Goal: Task Accomplishment & Management: Manage account settings

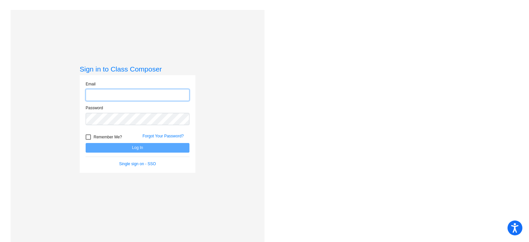
type input "[EMAIL_ADDRESS][DOMAIN_NAME]"
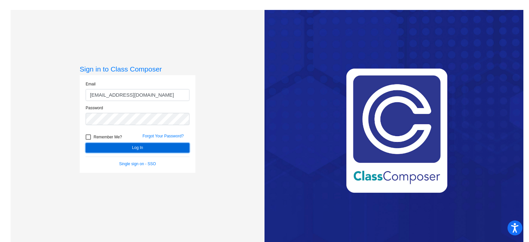
click at [126, 146] on button "Log In" at bounding box center [138, 148] width 104 height 10
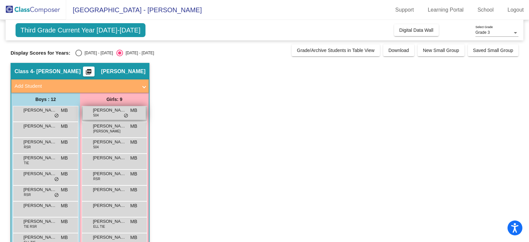
click at [107, 112] on span "[PERSON_NAME] Way" at bounding box center [109, 110] width 33 height 7
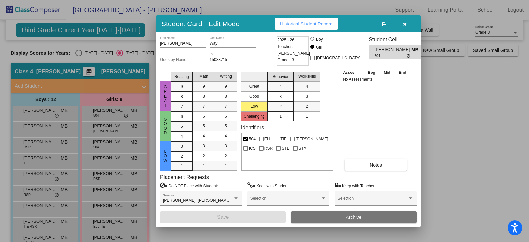
click at [403, 25] on icon "button" at bounding box center [405, 24] width 4 height 5
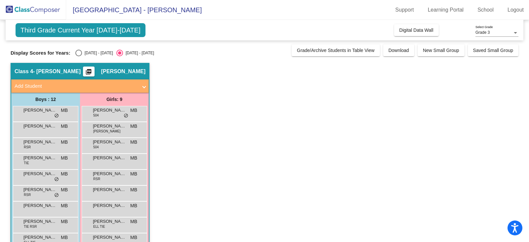
click at [77, 52] on div "Select an option" at bounding box center [78, 53] width 7 height 7
click at [78, 56] on input "[DATE] - [DATE]" at bounding box center [78, 56] width 0 height 0
radio input "true"
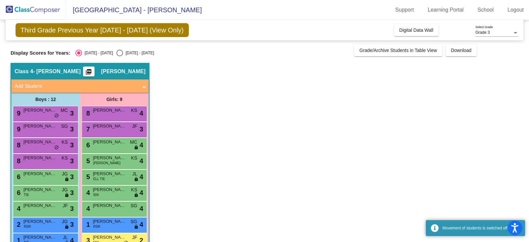
scroll to position [65, 0]
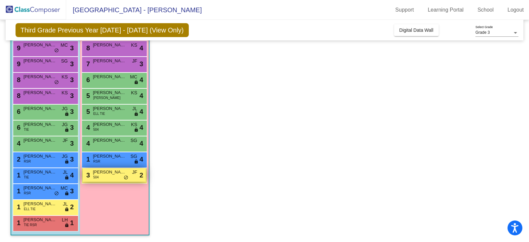
click at [110, 175] on div "[STREET_ADDRESS][PERSON_NAME] JF lock do_not_disturb_alt 2" at bounding box center [114, 175] width 63 height 14
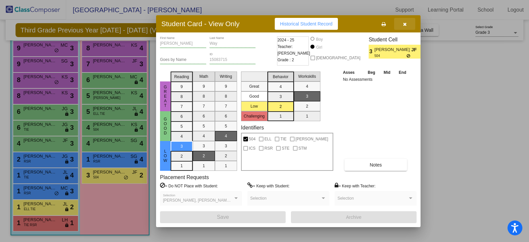
click at [404, 26] on icon "button" at bounding box center [405, 24] width 4 height 5
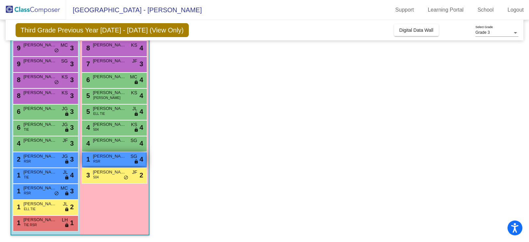
click at [110, 159] on div "1 [PERSON_NAME] RSR SG lock do_not_disturb_alt 4" at bounding box center [114, 159] width 63 height 14
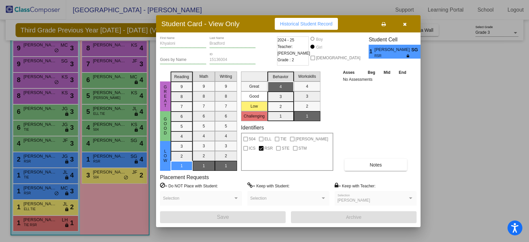
click at [109, 135] on div at bounding box center [264, 121] width 529 height 242
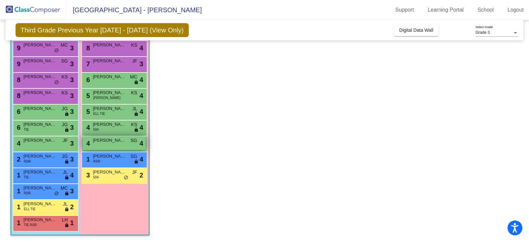
click at [109, 141] on span "[PERSON_NAME]" at bounding box center [109, 140] width 33 height 7
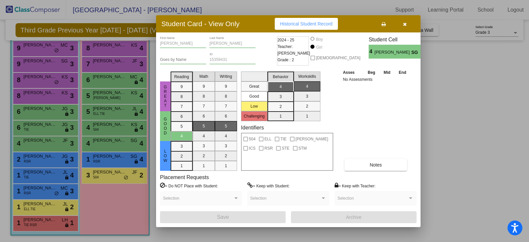
click at [109, 130] on div at bounding box center [264, 121] width 529 height 242
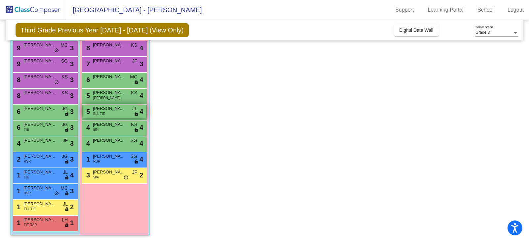
click at [114, 117] on div "5 [PERSON_NAME] ELL TIE JL lock do_not_disturb_alt 4" at bounding box center [114, 111] width 63 height 14
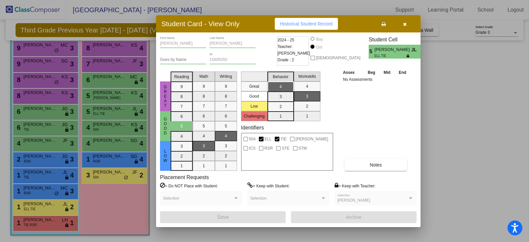
click at [36, 52] on div at bounding box center [264, 121] width 529 height 242
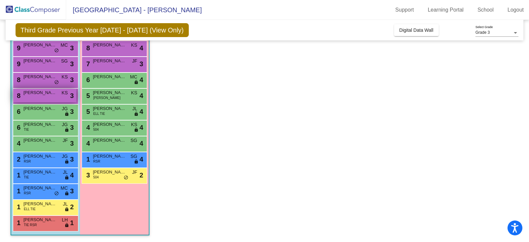
click at [43, 95] on span "[PERSON_NAME]" at bounding box center [39, 92] width 33 height 7
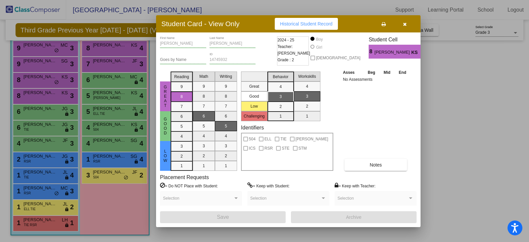
click at [403, 22] on icon "button" at bounding box center [405, 24] width 4 height 5
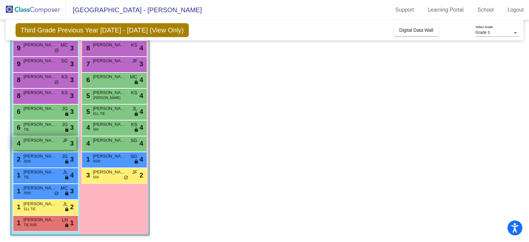
click at [49, 143] on span "[PERSON_NAME]" at bounding box center [39, 140] width 33 height 7
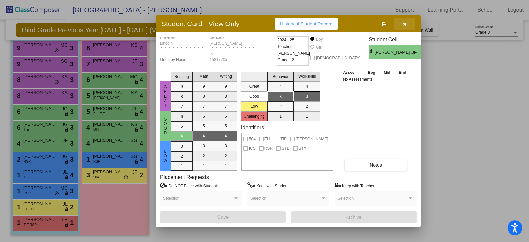
click at [403, 24] on icon "button" at bounding box center [405, 24] width 4 height 5
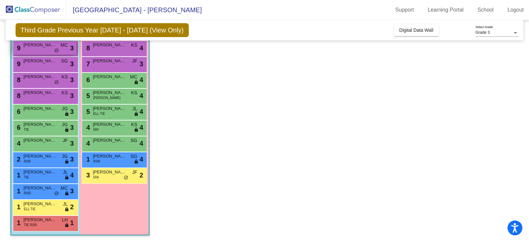
click at [54, 46] on span "[PERSON_NAME]" at bounding box center [39, 45] width 33 height 7
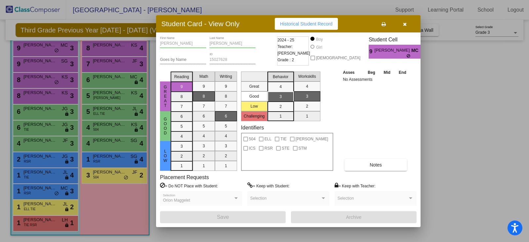
click at [406, 23] on icon "button" at bounding box center [405, 24] width 4 height 5
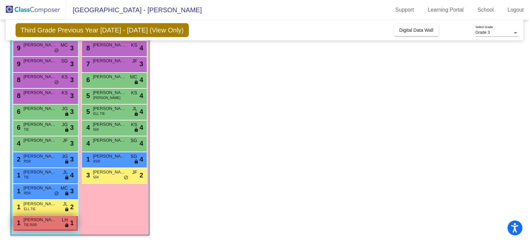
click at [55, 226] on div "1 [PERSON_NAME] TIE RSR LH lock do_not_disturb_alt 1" at bounding box center [44, 223] width 63 height 14
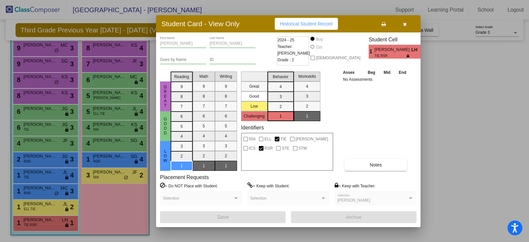
click at [407, 23] on button "button" at bounding box center [404, 24] width 21 height 12
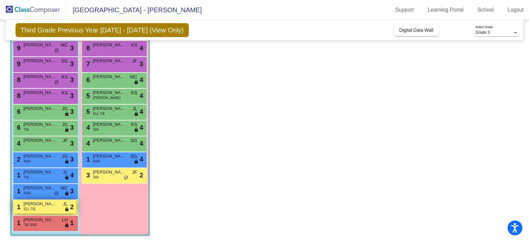
click at [47, 207] on span "[PERSON_NAME]" at bounding box center [39, 203] width 33 height 7
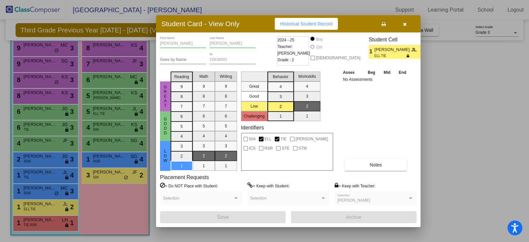
click at [44, 192] on div at bounding box center [264, 121] width 529 height 242
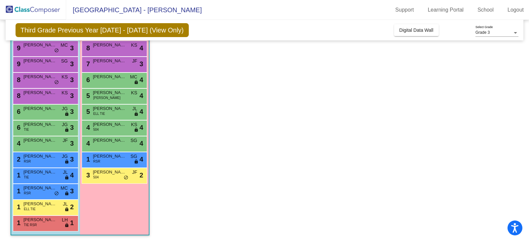
click at [44, 192] on div "1 [PERSON_NAME] RSR MC lock do_not_disturb_alt 3" at bounding box center [44, 191] width 63 height 14
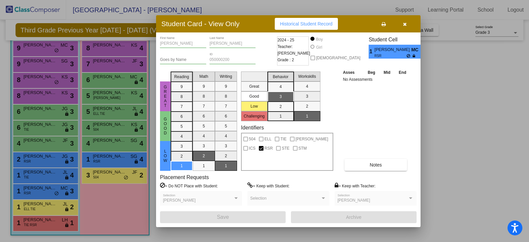
click at [42, 171] on div at bounding box center [264, 121] width 529 height 242
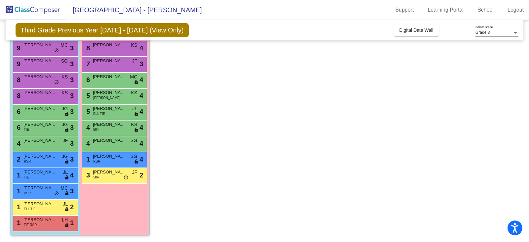
click at [42, 171] on span "[PERSON_NAME]" at bounding box center [39, 172] width 33 height 7
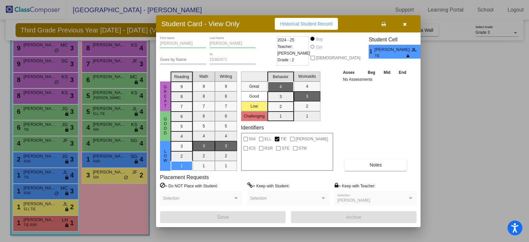
click at [44, 161] on div at bounding box center [264, 121] width 529 height 242
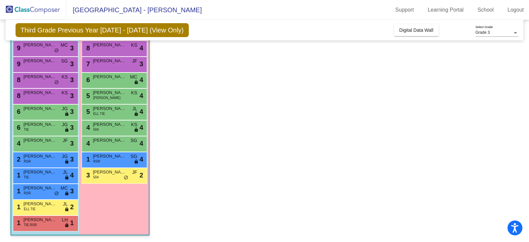
click at [44, 161] on div "2 [PERSON_NAME] RSR JG lock do_not_disturb_alt 3" at bounding box center [44, 159] width 63 height 14
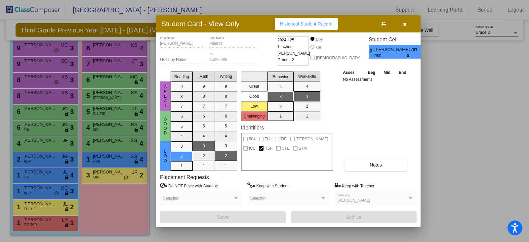
click at [47, 141] on div at bounding box center [264, 121] width 529 height 242
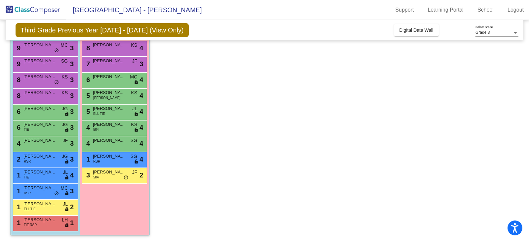
click at [47, 141] on span "[PERSON_NAME]" at bounding box center [39, 140] width 33 height 7
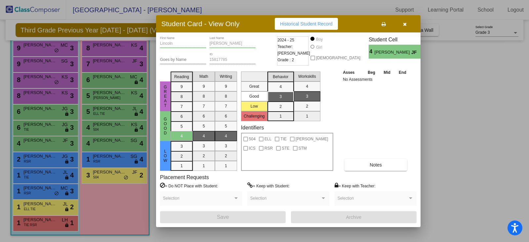
click at [47, 126] on div at bounding box center [264, 121] width 529 height 242
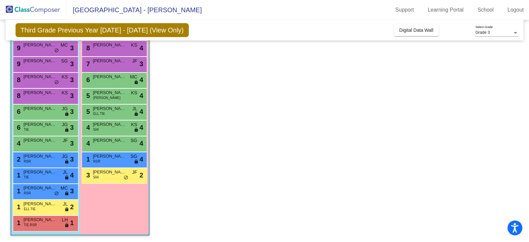
click at [47, 126] on span "[PERSON_NAME]" at bounding box center [39, 124] width 33 height 7
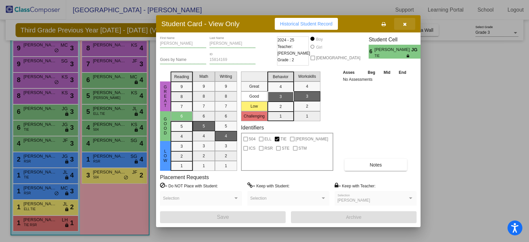
click at [404, 24] on icon "button" at bounding box center [405, 24] width 4 height 5
